Goal: Information Seeking & Learning: Check status

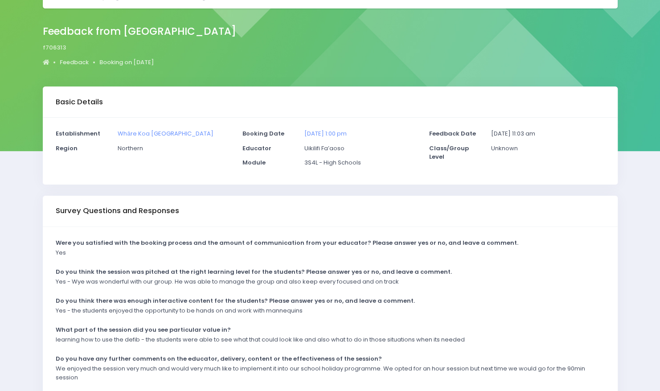
scroll to position [131, 0]
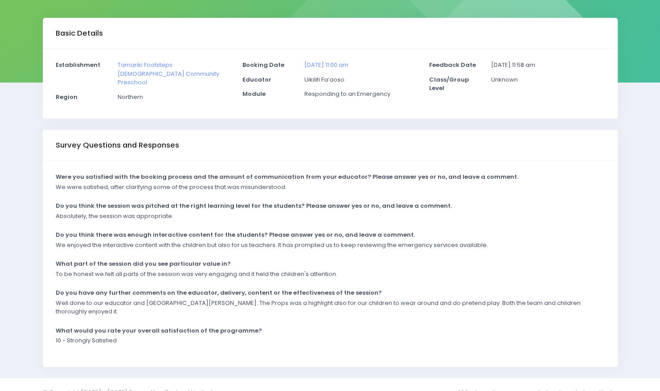
scroll to position [122, 0]
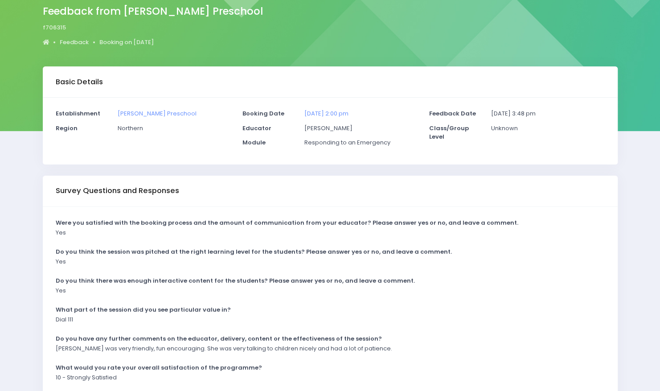
scroll to position [122, 0]
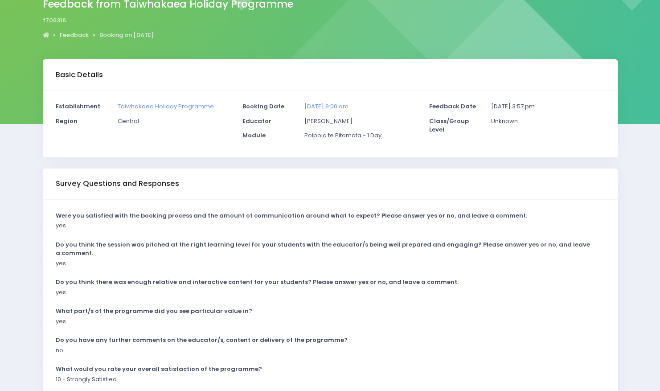
scroll to position [131, 0]
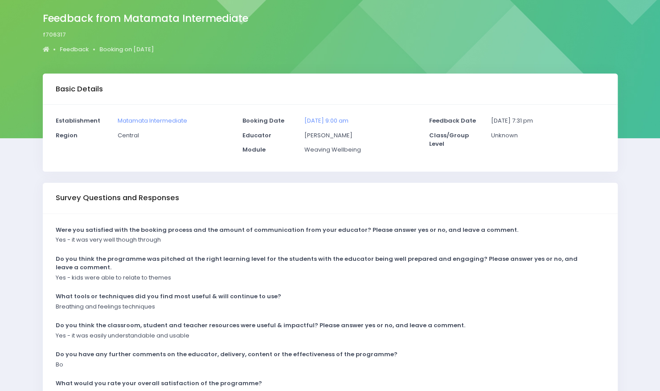
scroll to position [131, 0]
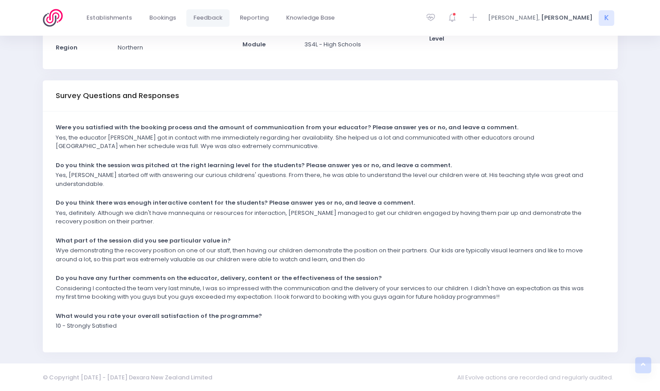
scroll to position [168, 0]
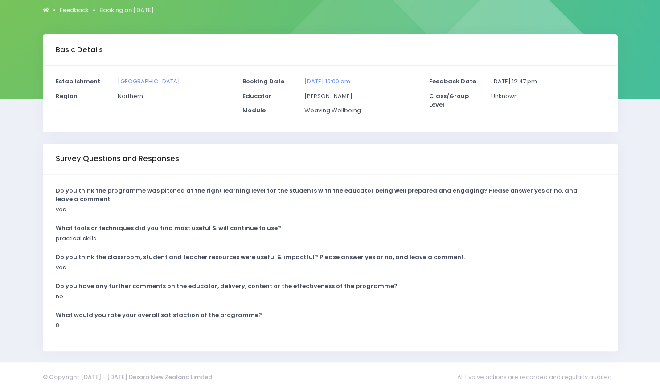
scroll to position [102, 0]
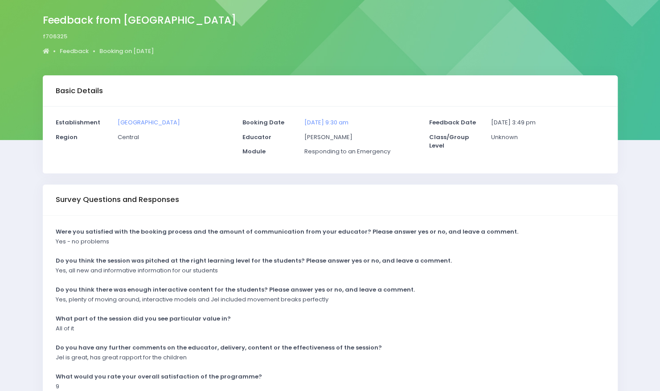
scroll to position [122, 0]
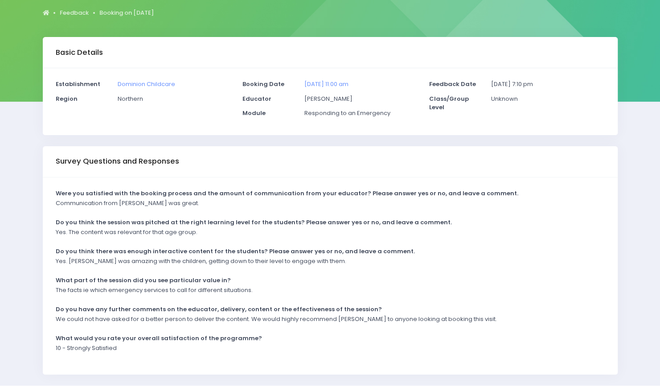
scroll to position [122, 0]
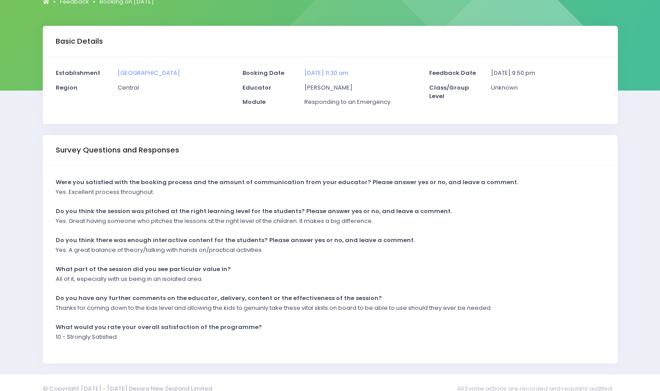
scroll to position [122, 0]
